Goal: Transaction & Acquisition: Purchase product/service

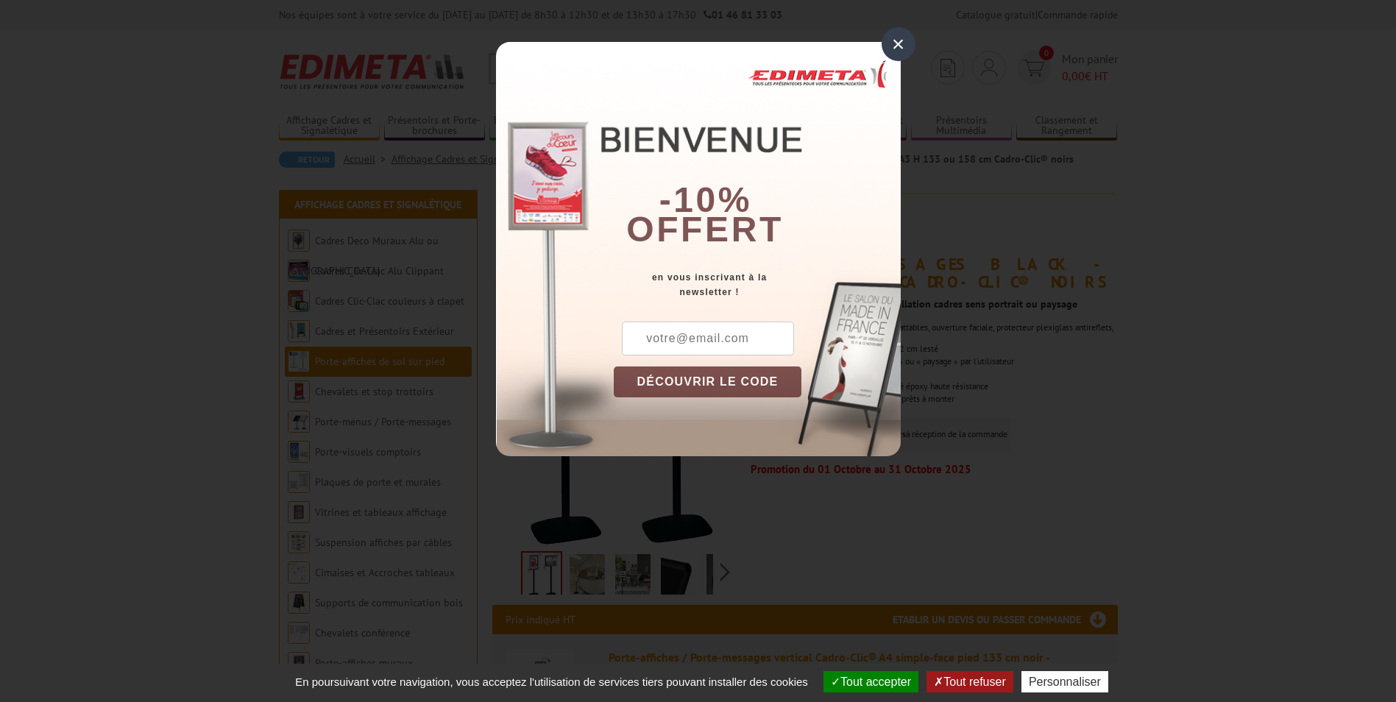
click at [899, 36] on div "×" at bounding box center [899, 44] width 34 height 34
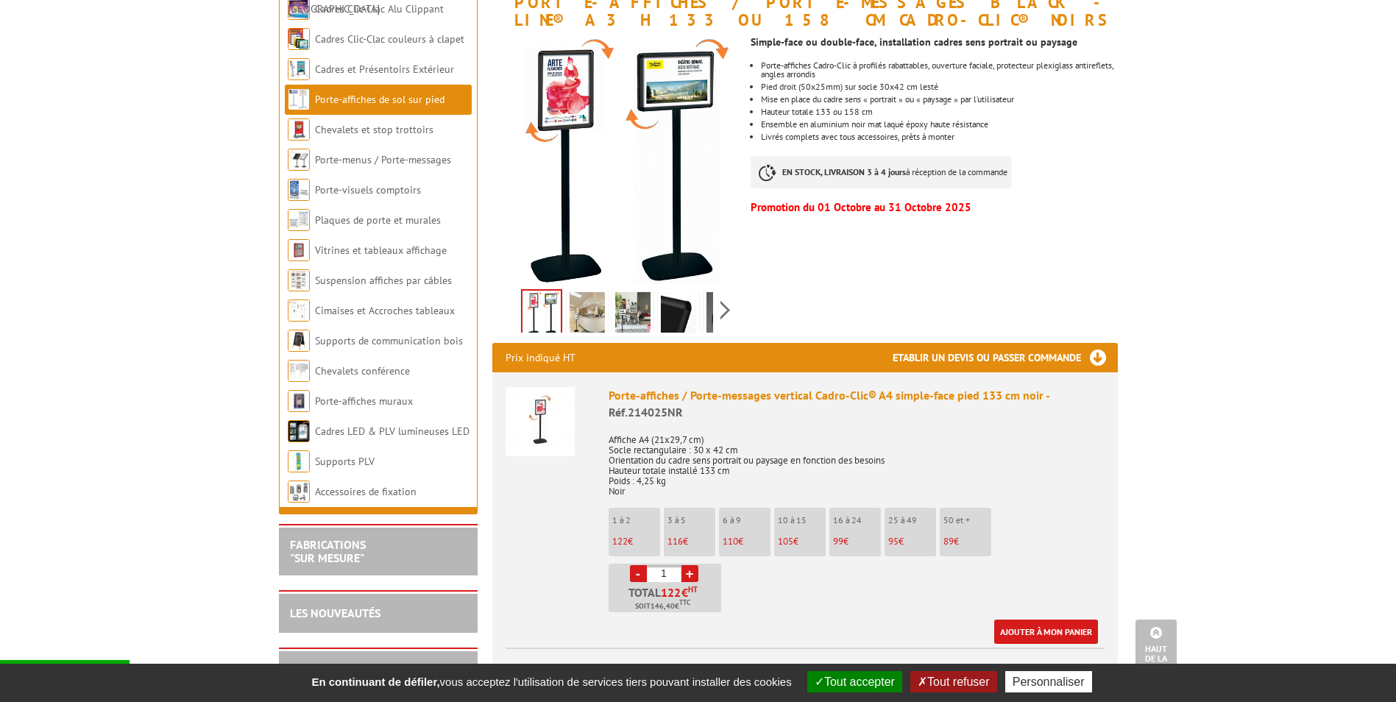
scroll to position [147, 0]
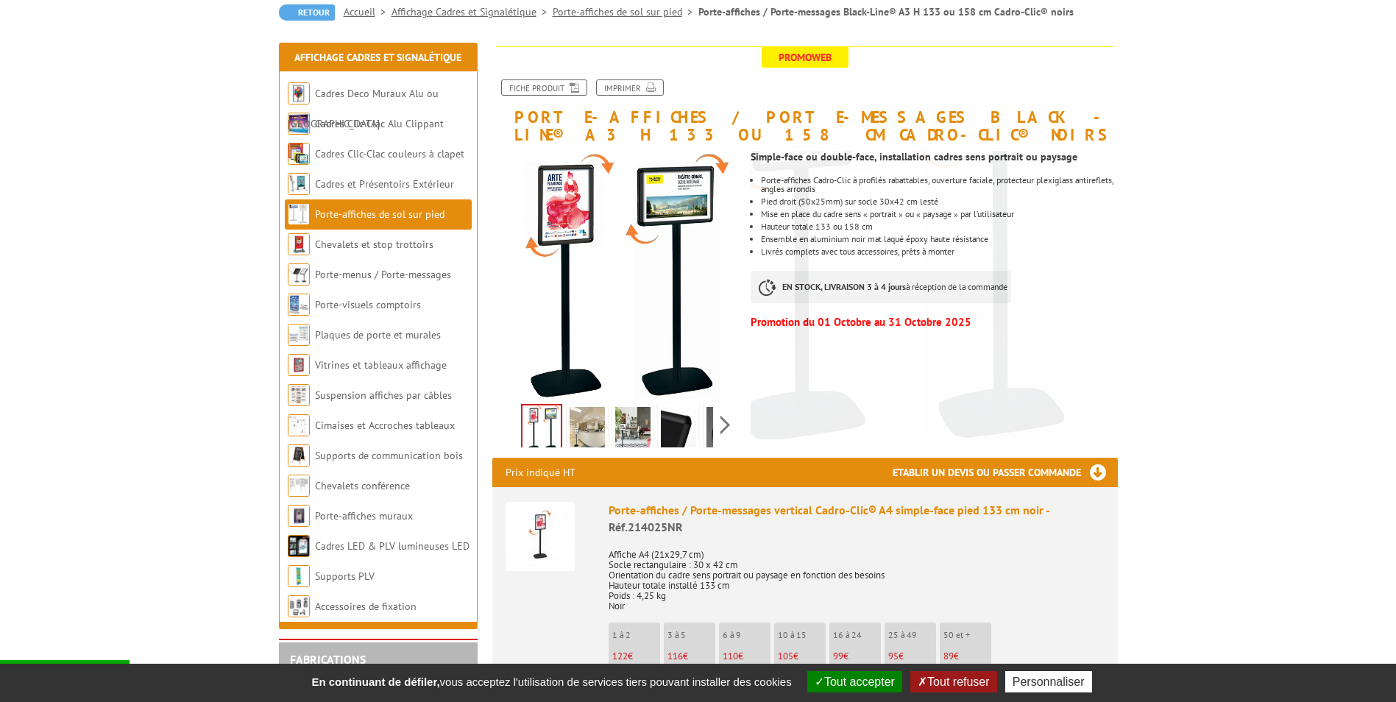
click at [718, 434] on div "Previous Next" at bounding box center [616, 425] width 248 height 52
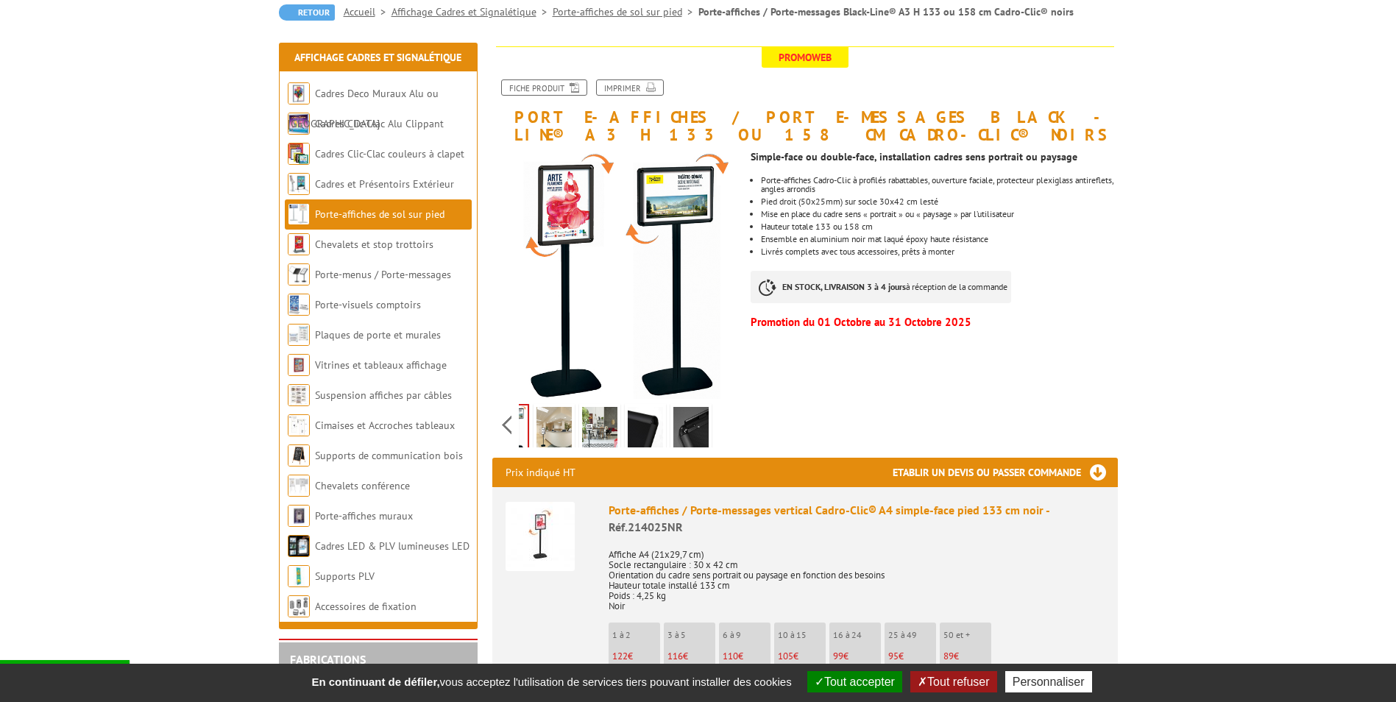
click at [719, 431] on div "Previous Next" at bounding box center [616, 425] width 248 height 52
click at [548, 438] on img at bounding box center [554, 430] width 35 height 46
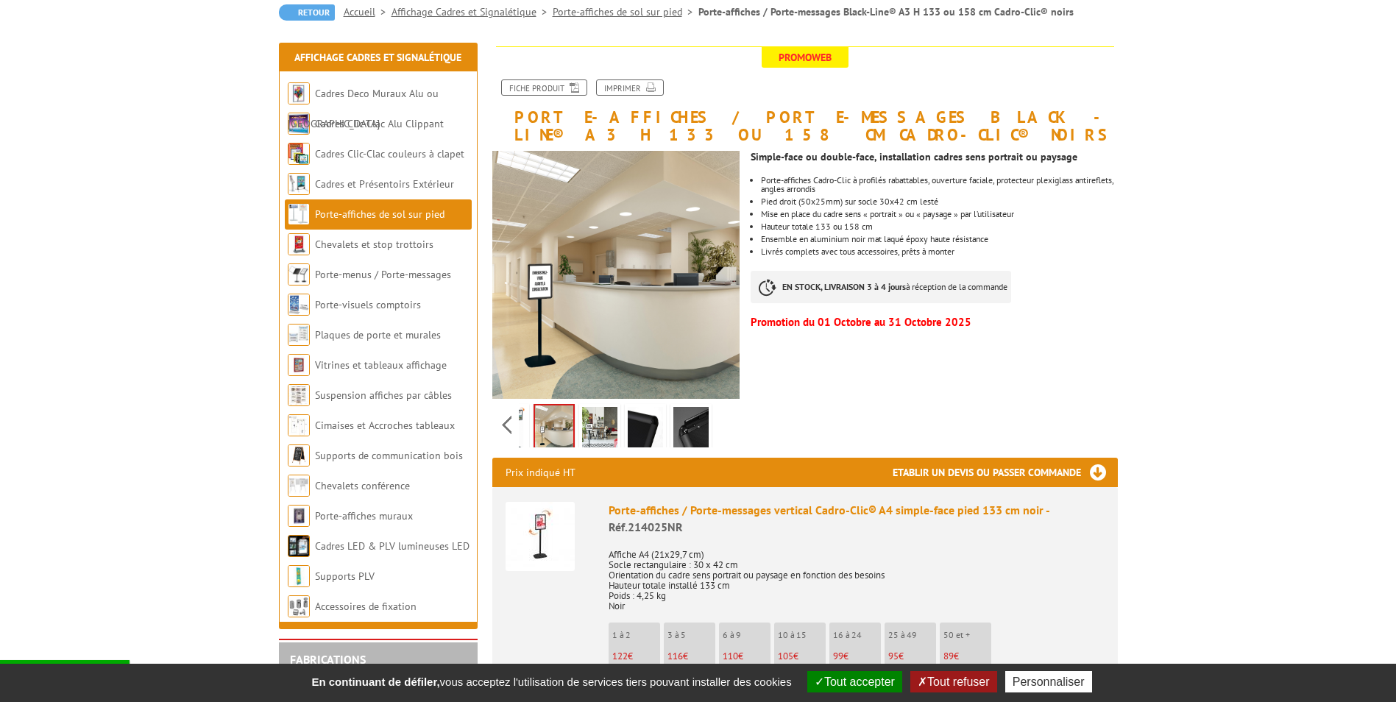
click at [602, 431] on img at bounding box center [599, 430] width 35 height 46
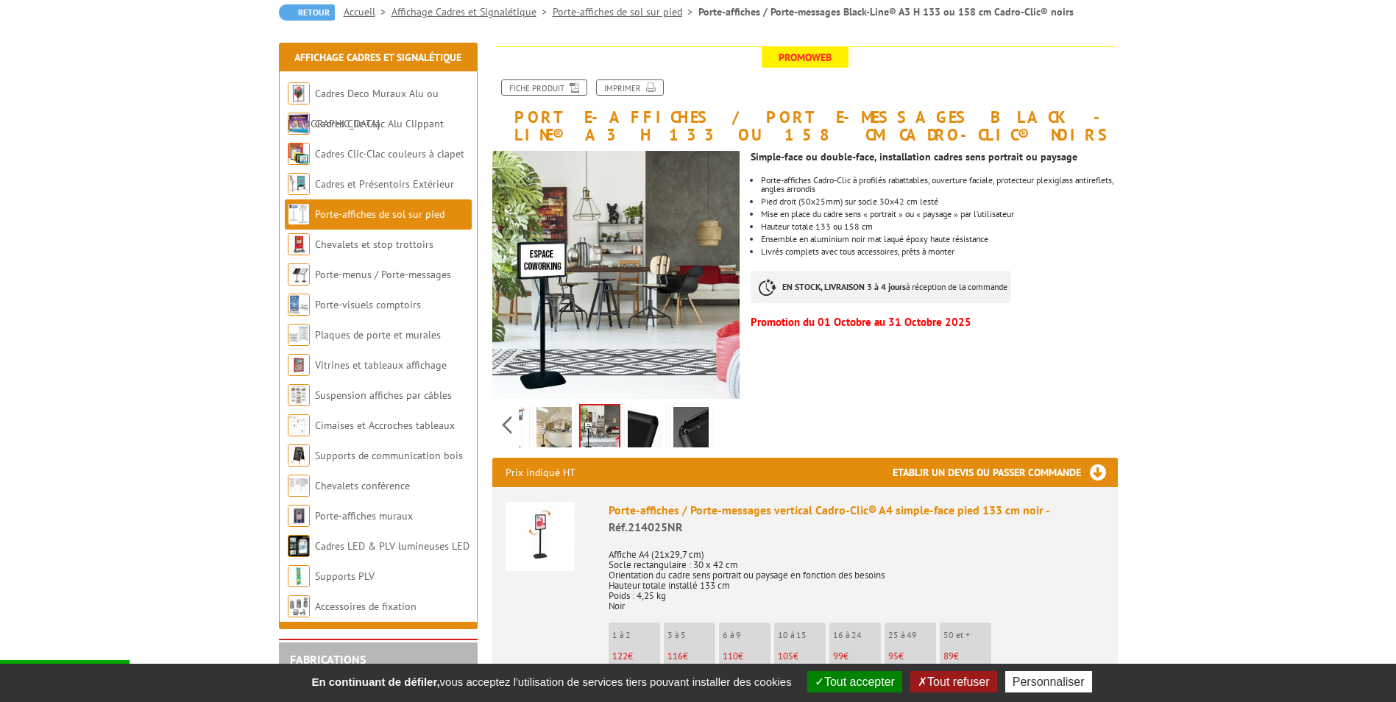
click at [637, 428] on img at bounding box center [645, 430] width 35 height 46
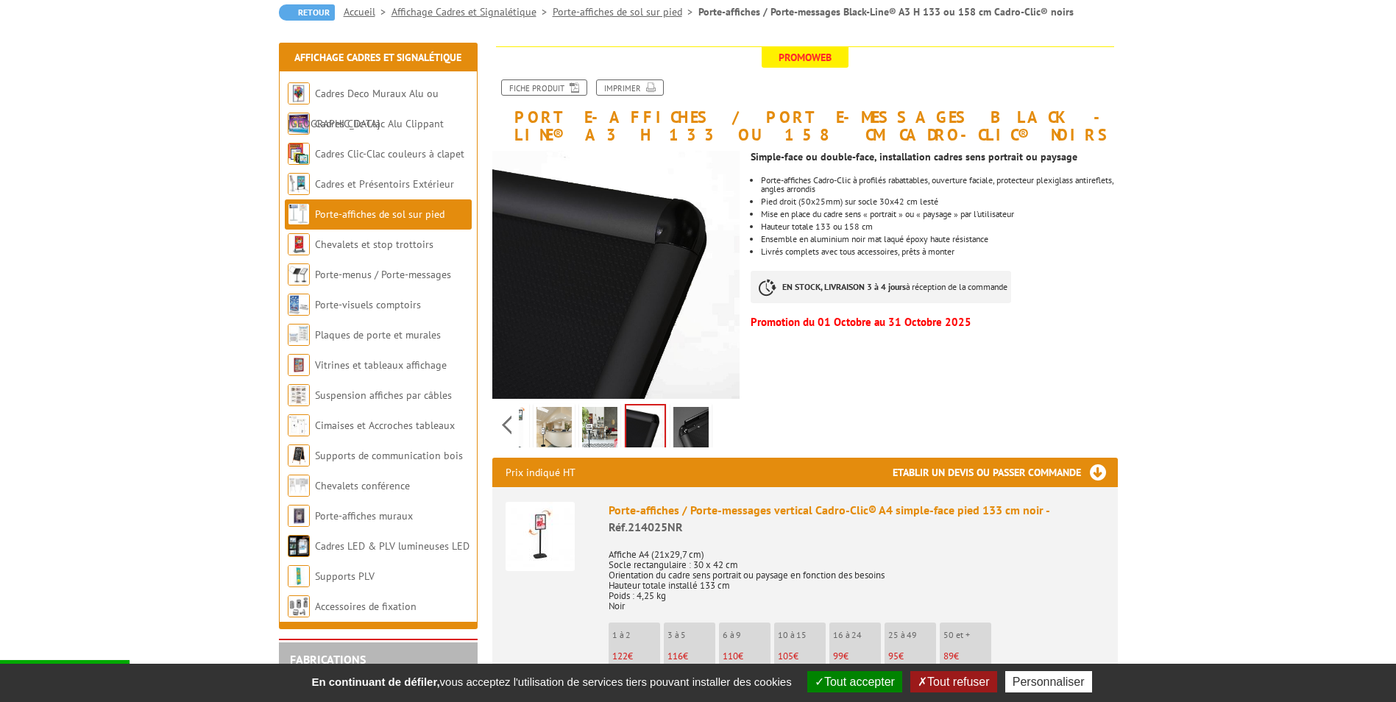
click at [688, 431] on img at bounding box center [690, 430] width 35 height 46
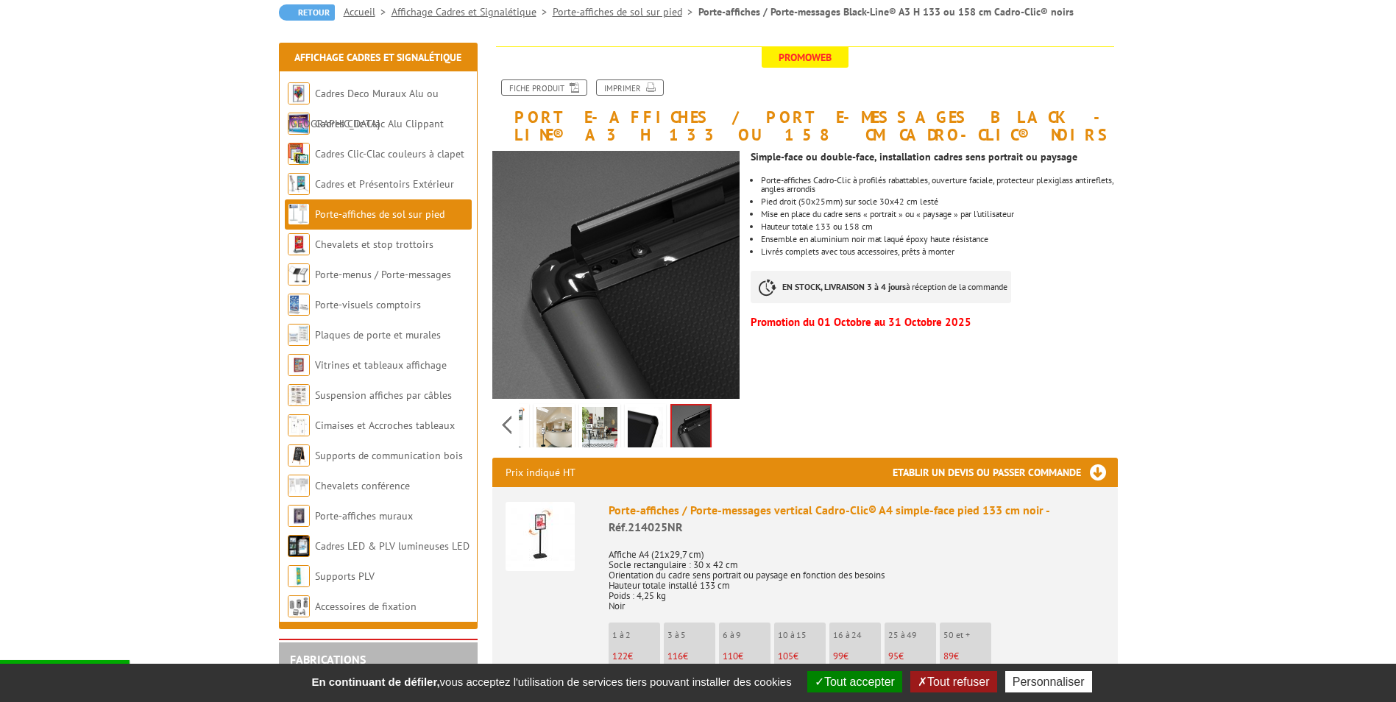
click at [648, 431] on img at bounding box center [645, 430] width 35 height 46
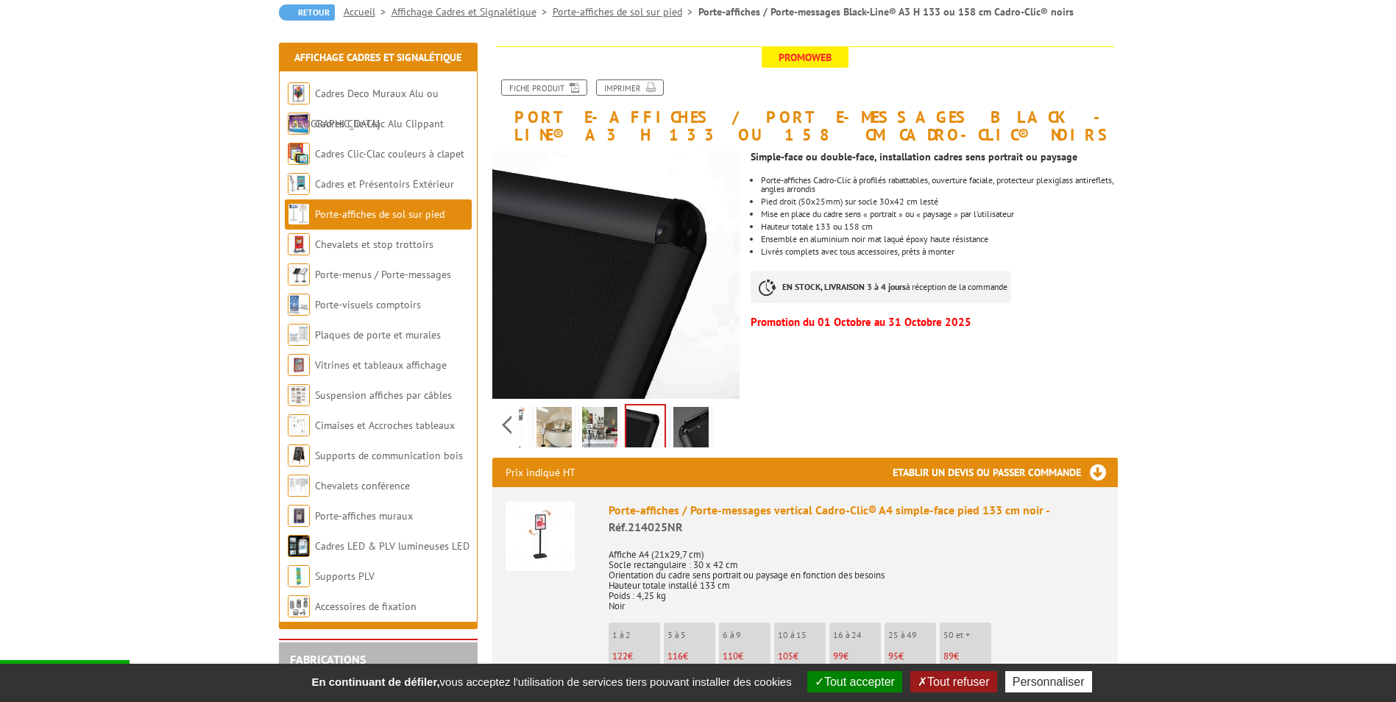
drag, startPoint x: 606, startPoint y: 431, endPoint x: 615, endPoint y: 434, distance: 10.0
click at [605, 433] on img at bounding box center [599, 430] width 35 height 46
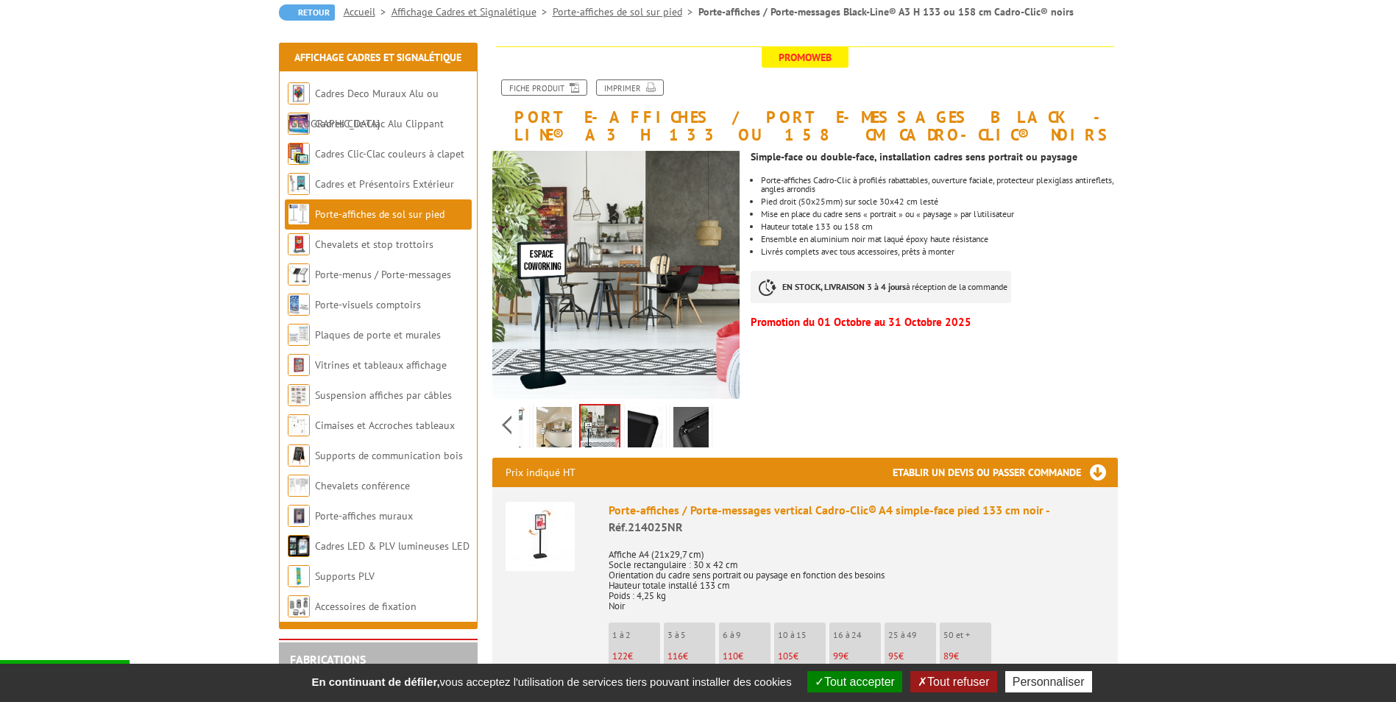
click at [639, 435] on img at bounding box center [645, 430] width 35 height 46
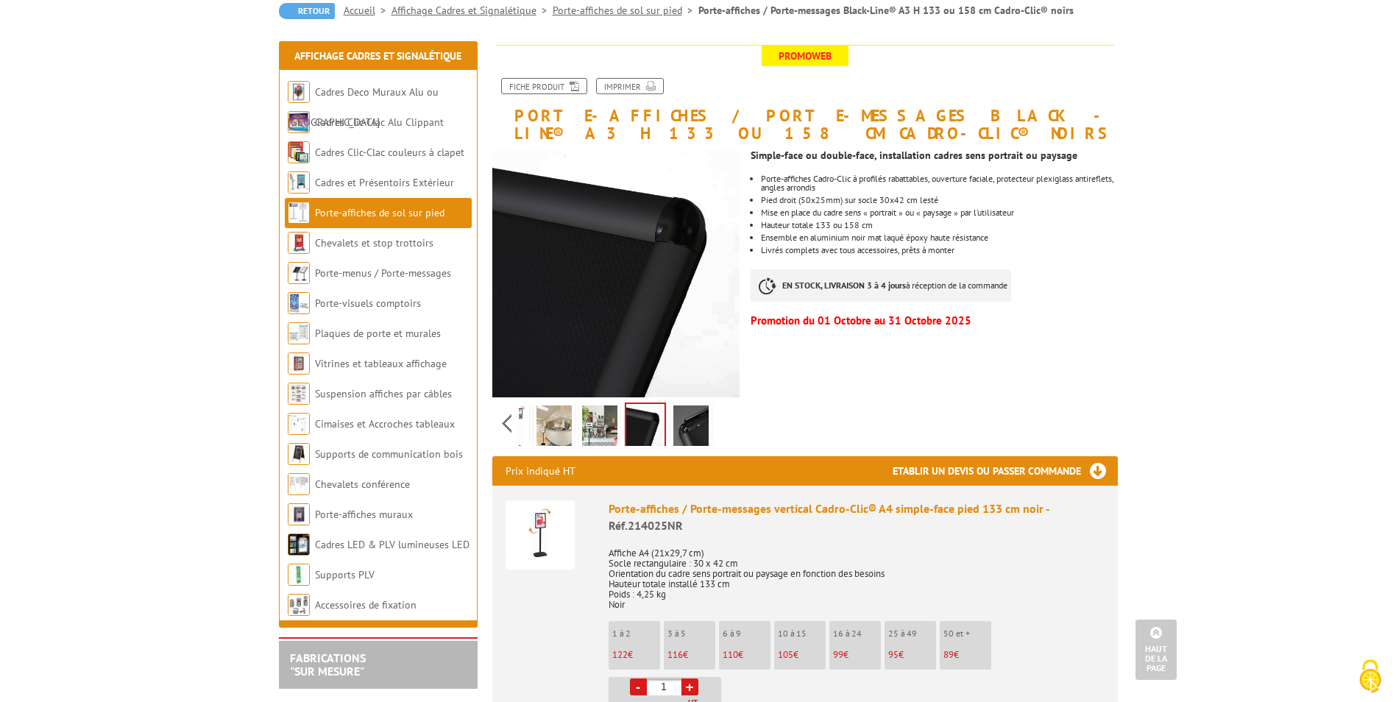
scroll to position [0, 0]
